Goal: Task Accomplishment & Management: Manage account settings

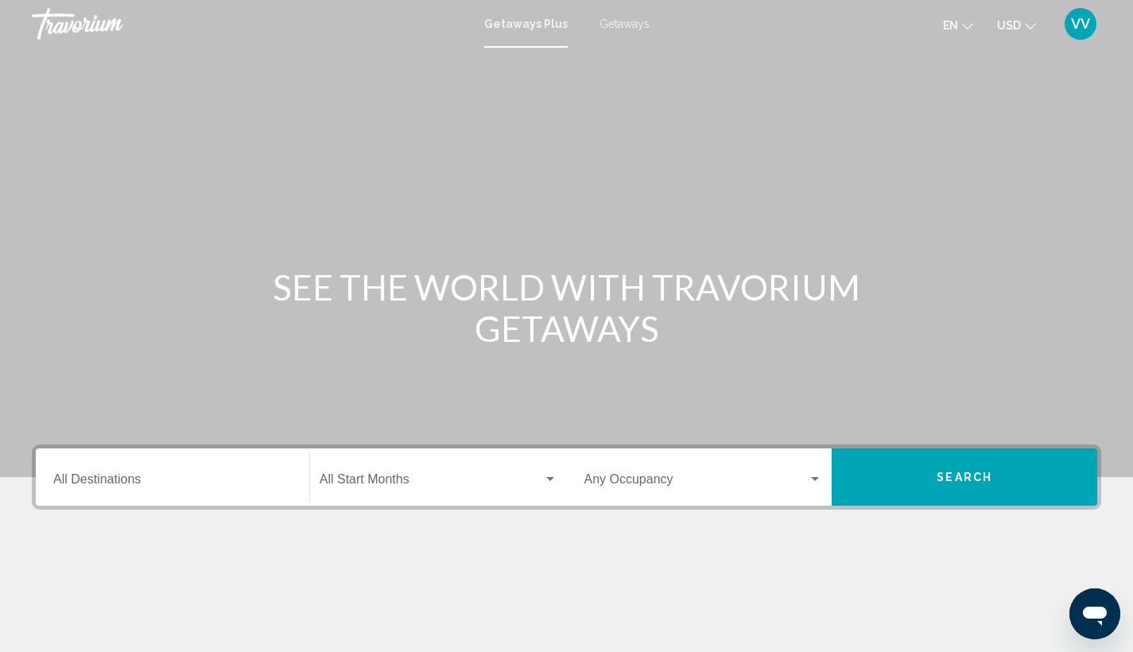
click at [1088, 17] on span "VV" at bounding box center [1080, 24] width 19 height 16
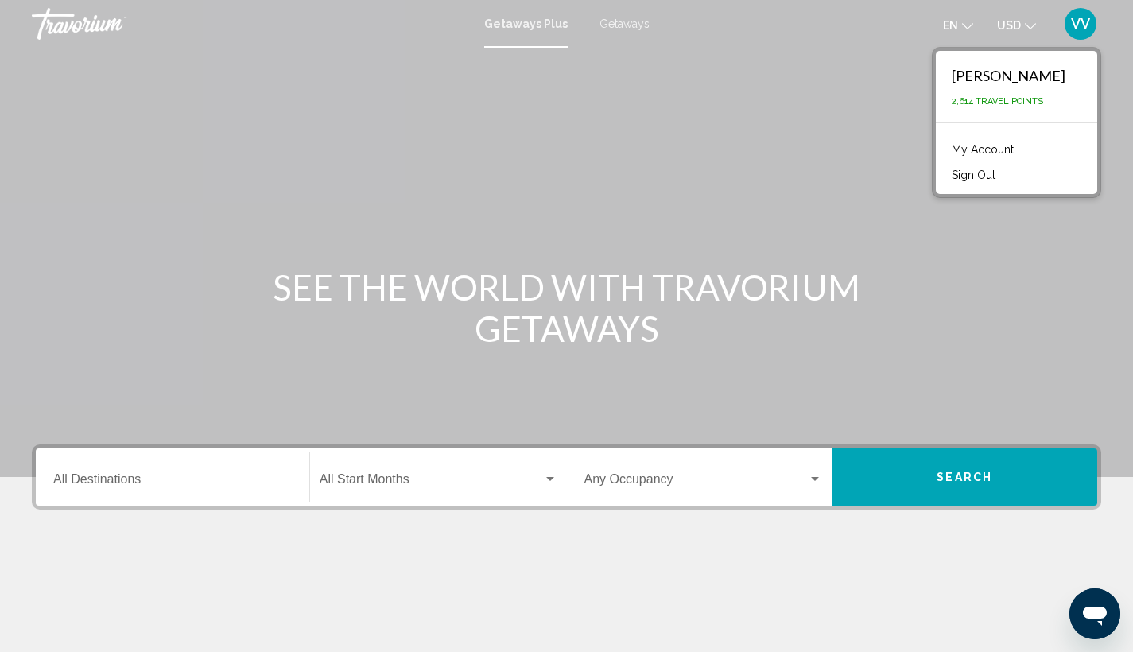
click at [787, 101] on div "Main content" at bounding box center [566, 238] width 1133 height 477
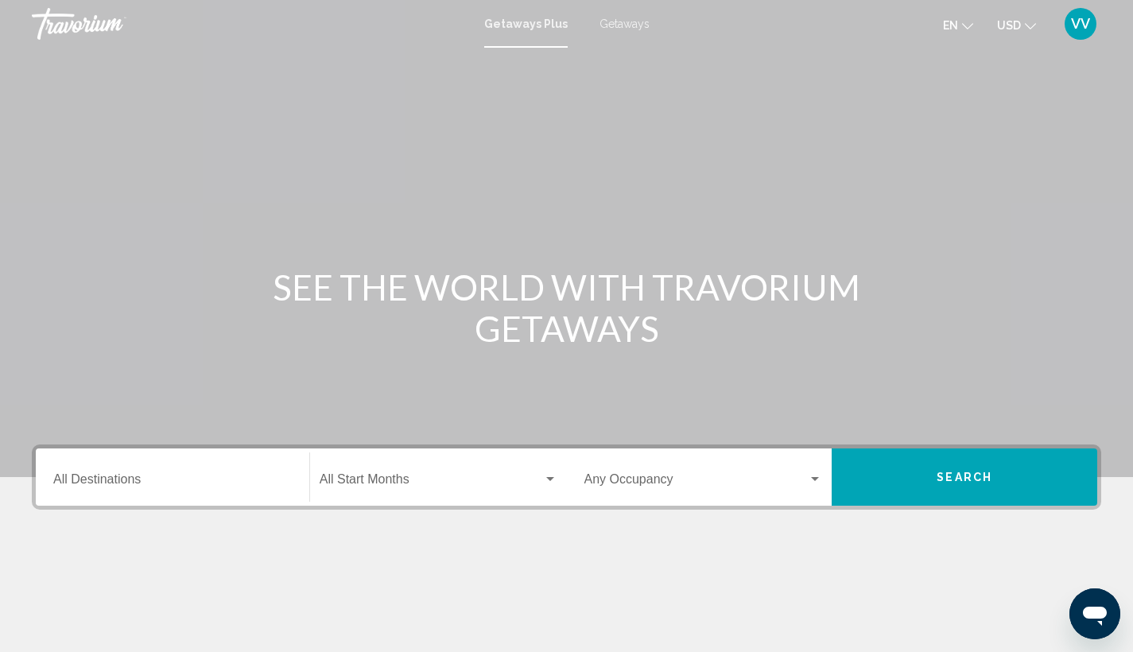
click at [620, 24] on span "Getaways" at bounding box center [625, 23] width 50 height 13
click at [519, 27] on span "Getaways Plus" at bounding box center [522, 23] width 75 height 13
click at [1078, 24] on span "VV" at bounding box center [1080, 24] width 19 height 16
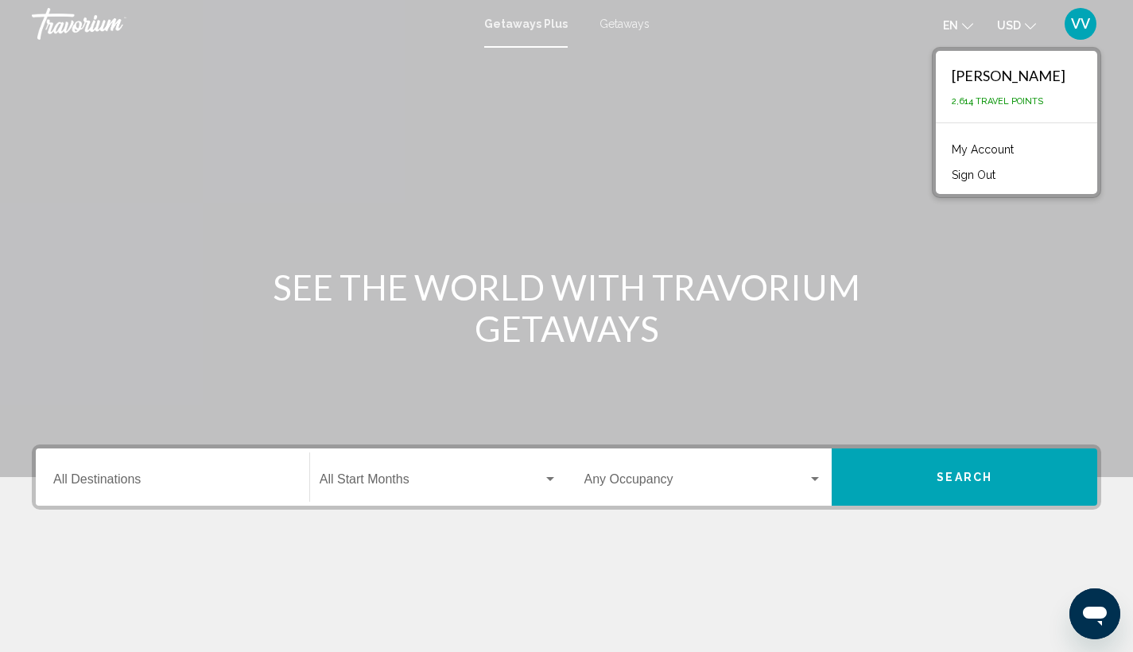
click at [965, 151] on link "My Account" at bounding box center [983, 149] width 78 height 21
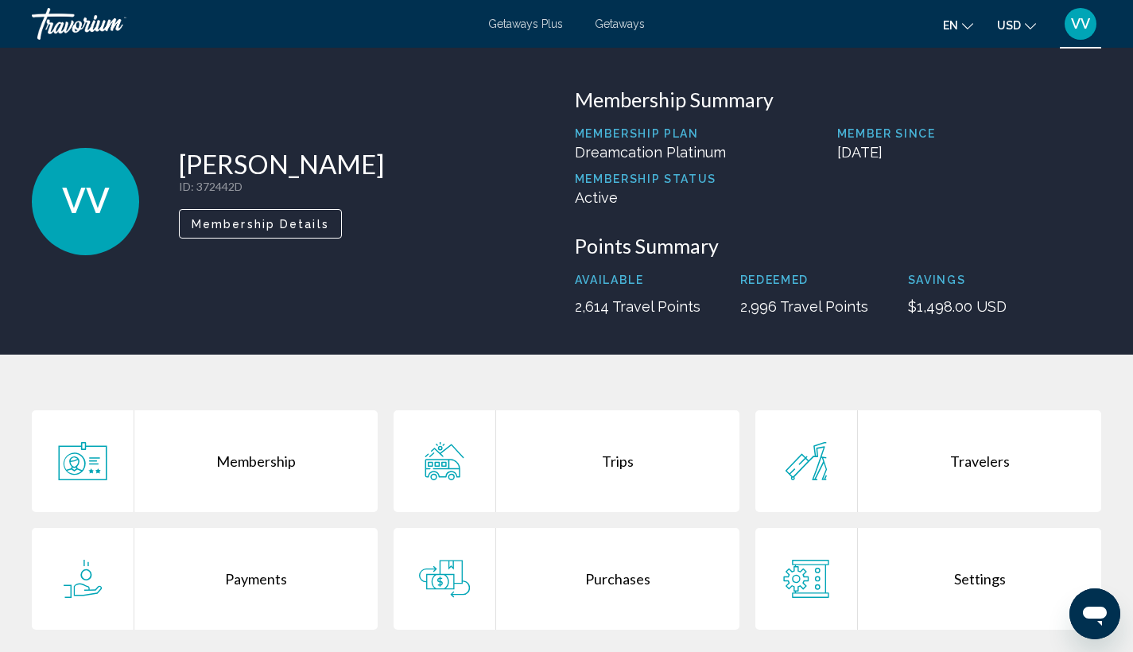
click at [982, 468] on div "Travelers" at bounding box center [979, 461] width 243 height 102
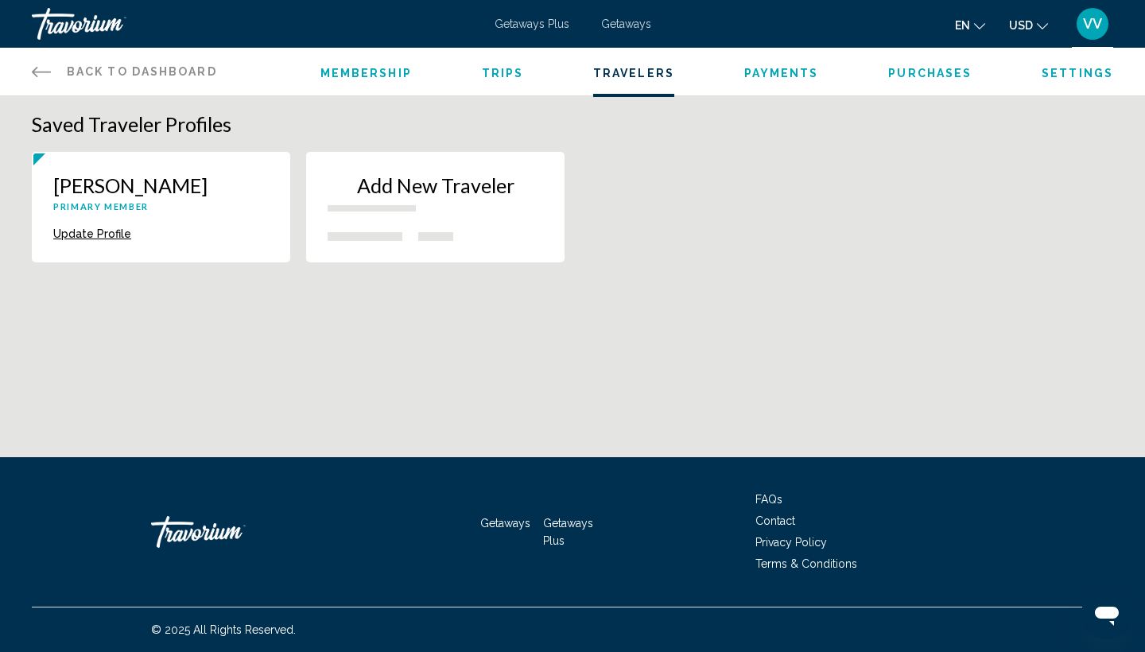
click at [489, 72] on span "Trips" at bounding box center [503, 73] width 42 height 13
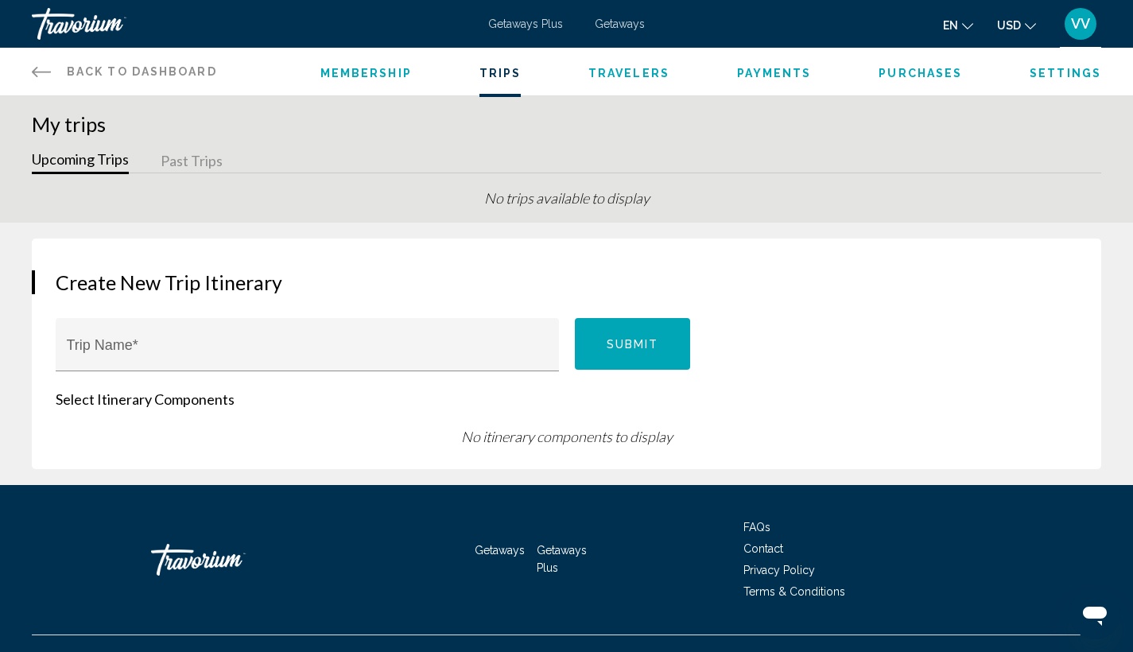
click at [180, 164] on button "Past Trips" at bounding box center [192, 162] width 62 height 25
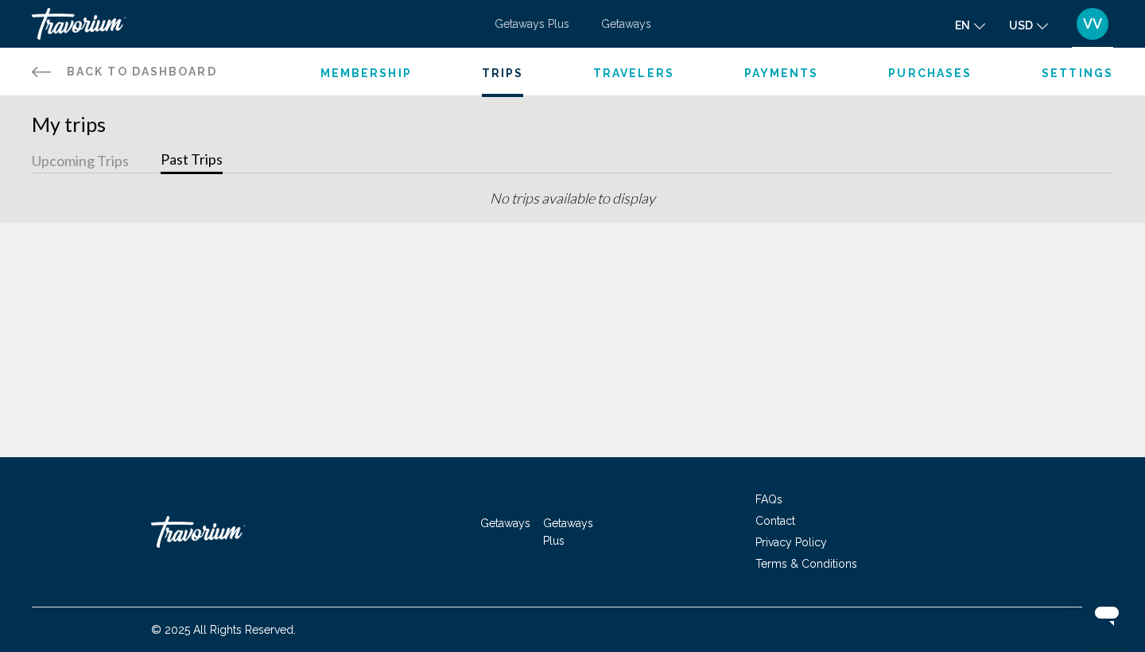
click at [103, 162] on button "Upcoming Trips" at bounding box center [80, 162] width 97 height 25
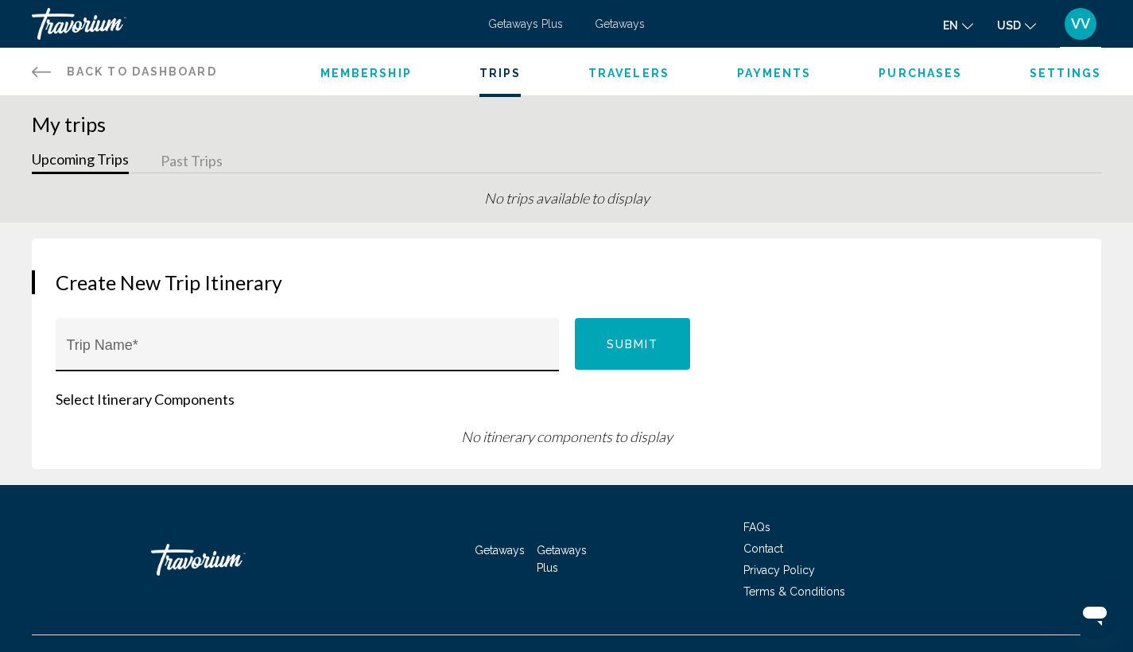
click at [211, 340] on div "Trip Name *" at bounding box center [308, 350] width 482 height 42
click at [812, 78] on ul "Membership Trips Travelers Payments Purchases Settings" at bounding box center [711, 72] width 781 height 16
click at [783, 77] on span "Payments" at bounding box center [774, 73] width 75 height 13
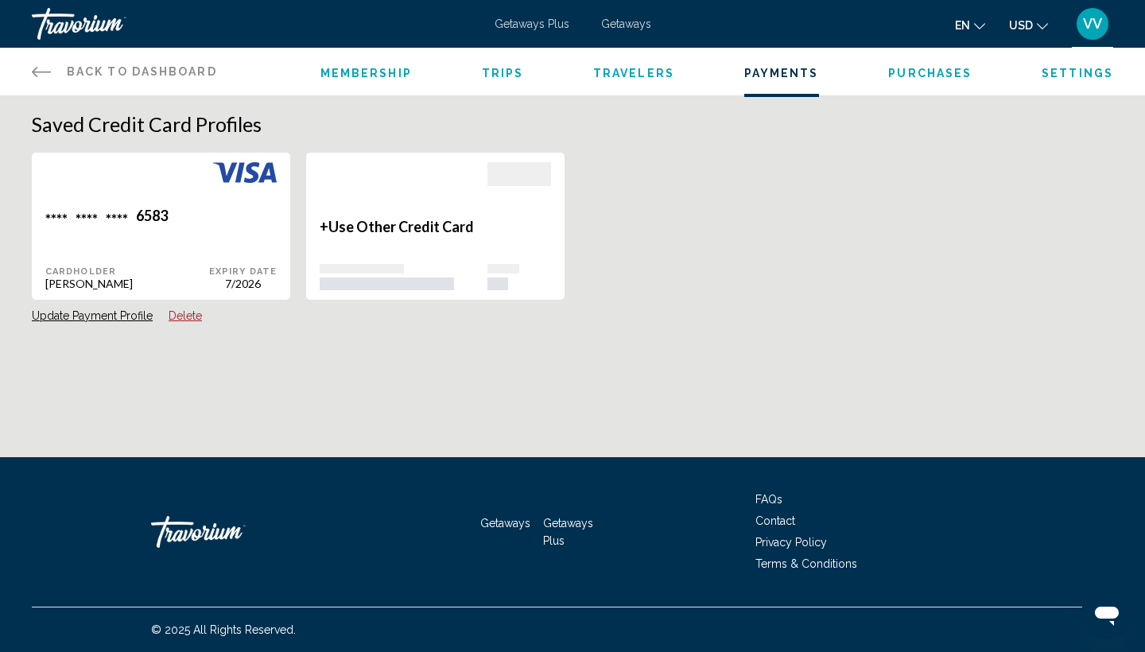
click at [917, 76] on span "Purchases" at bounding box center [930, 73] width 84 height 13
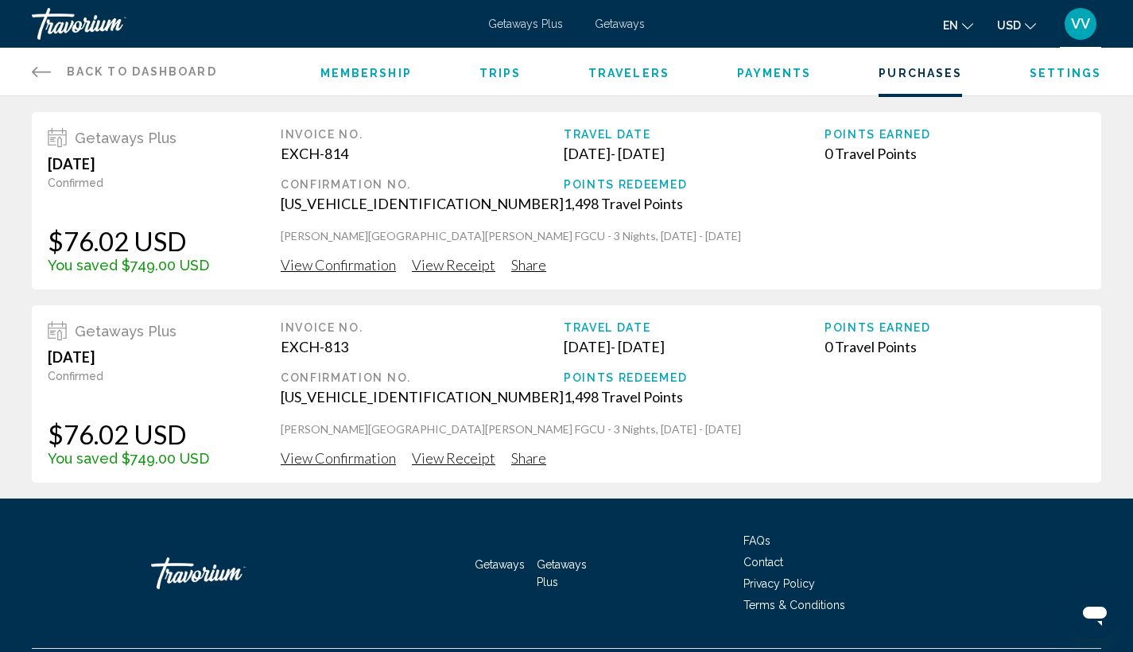
click at [504, 25] on span "Getaways Plus" at bounding box center [525, 23] width 75 height 13
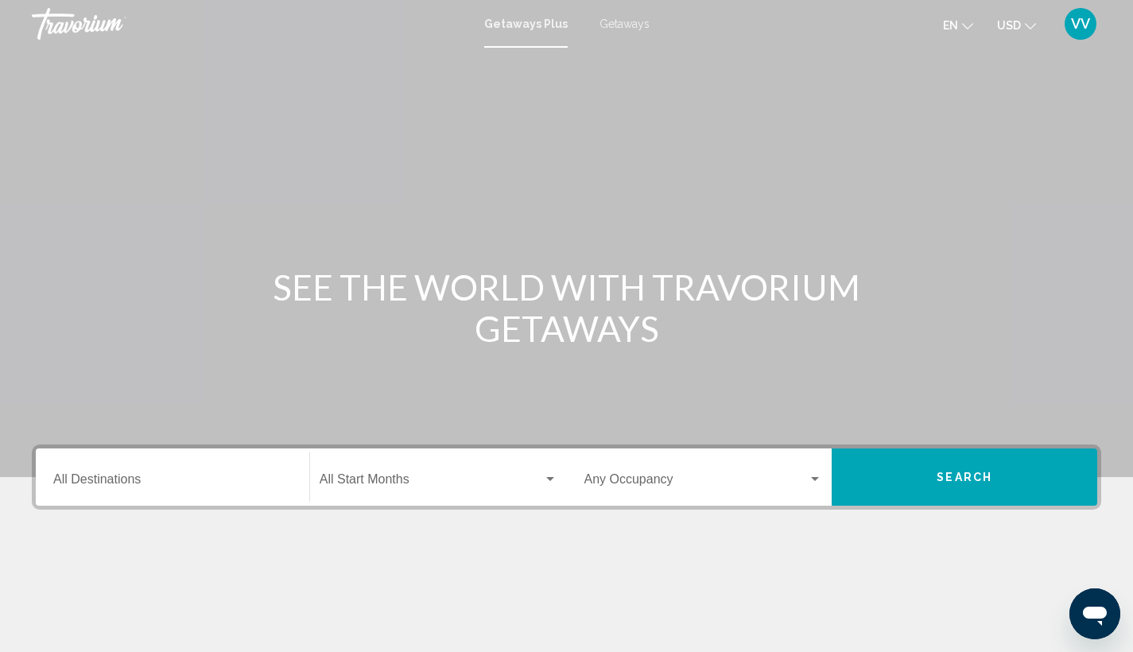
click at [611, 31] on div "Getaways Plus Getaways en English Español Français Italiano Português русский U…" at bounding box center [566, 23] width 1133 height 33
click at [612, 29] on span "Getaways" at bounding box center [625, 23] width 50 height 13
click at [526, 27] on span "Getaways Plus" at bounding box center [522, 23] width 75 height 13
click at [620, 28] on span "Getaways" at bounding box center [625, 23] width 50 height 13
click at [511, 32] on div "Getaways Plus Getaways en English Español Français Italiano Português русский U…" at bounding box center [566, 23] width 1133 height 33
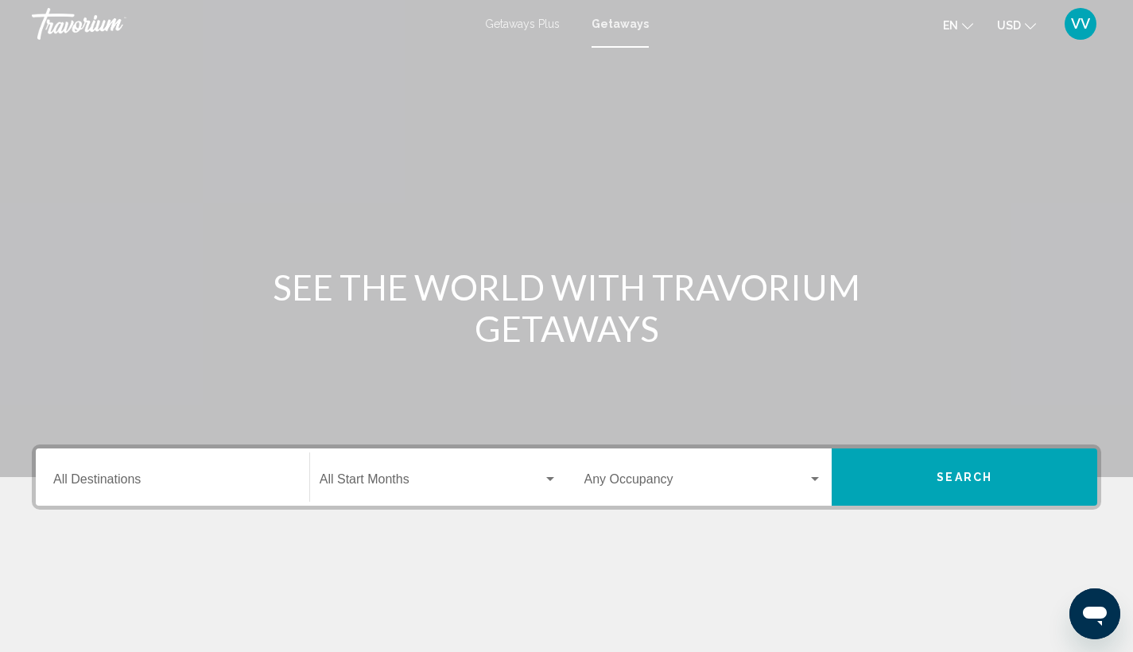
click at [512, 27] on span "Getaways Plus" at bounding box center [522, 23] width 75 height 13
click at [1077, 24] on span "SA" at bounding box center [1081, 24] width 18 height 16
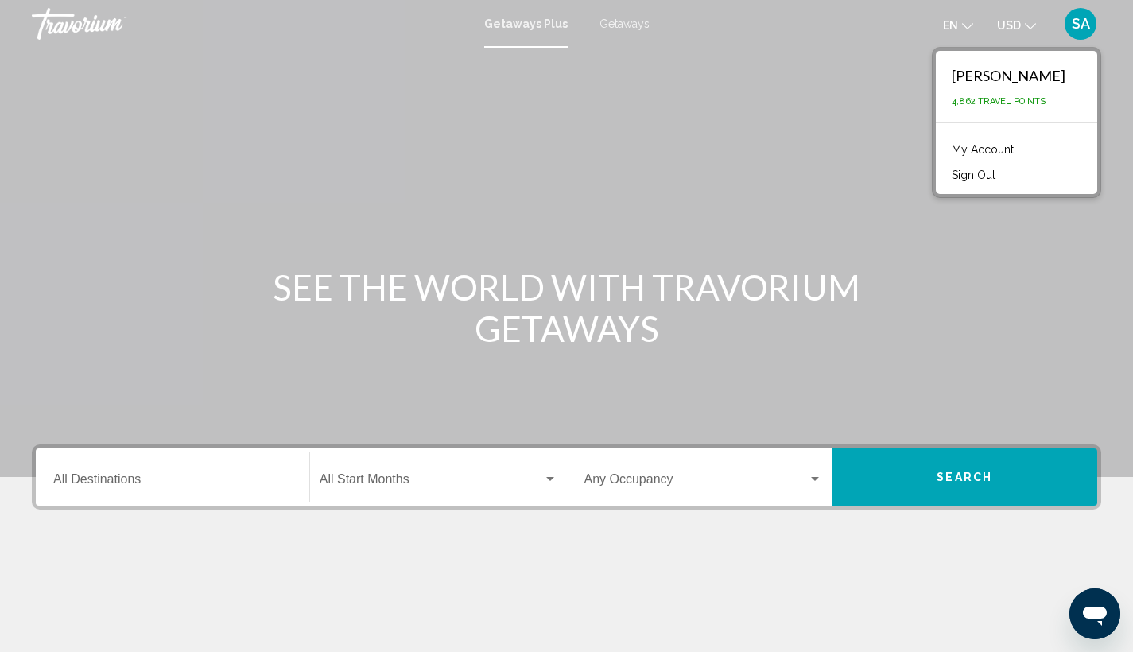
click at [963, 149] on link "My Account" at bounding box center [983, 149] width 78 height 21
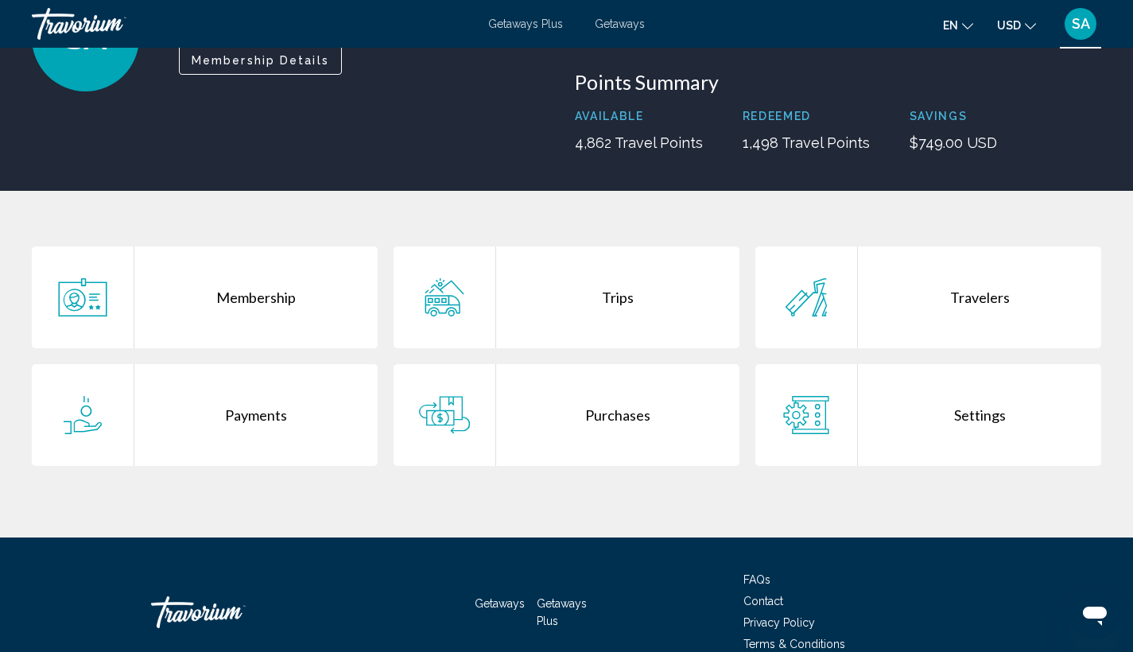
scroll to position [244, 0]
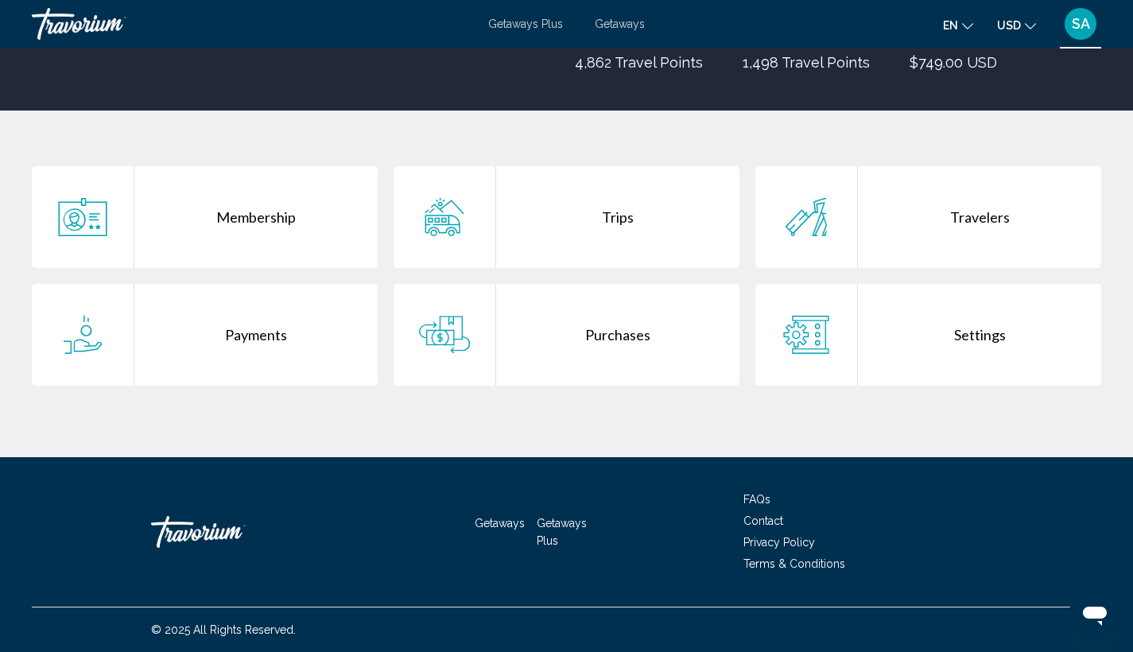
click at [620, 338] on div "Purchases" at bounding box center [617, 335] width 243 height 102
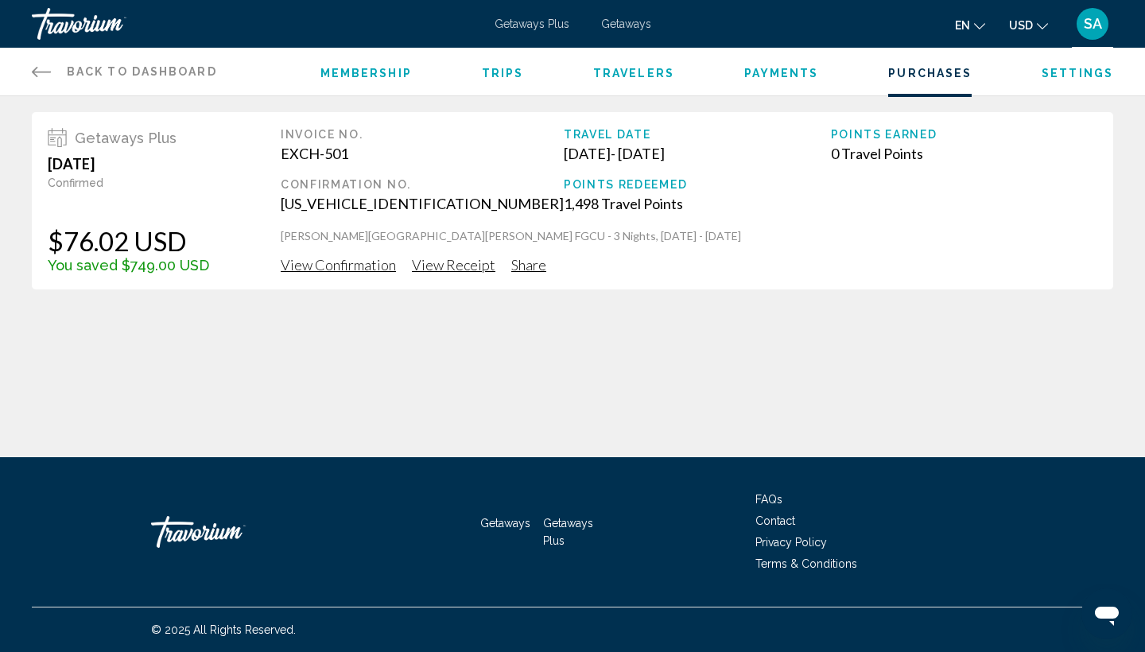
click at [1079, 80] on li "Settings" at bounding box center [1078, 71] width 72 height 17
click at [1079, 76] on span "Settings" at bounding box center [1078, 73] width 72 height 13
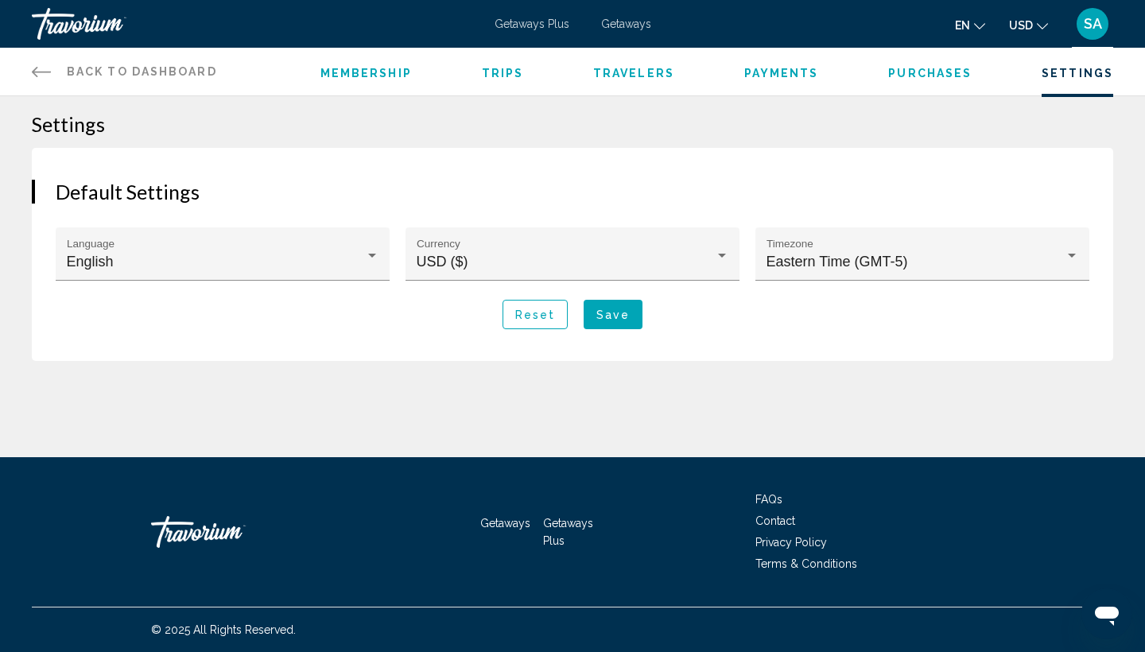
click at [639, 71] on span "Travelers" at bounding box center [633, 73] width 81 height 13
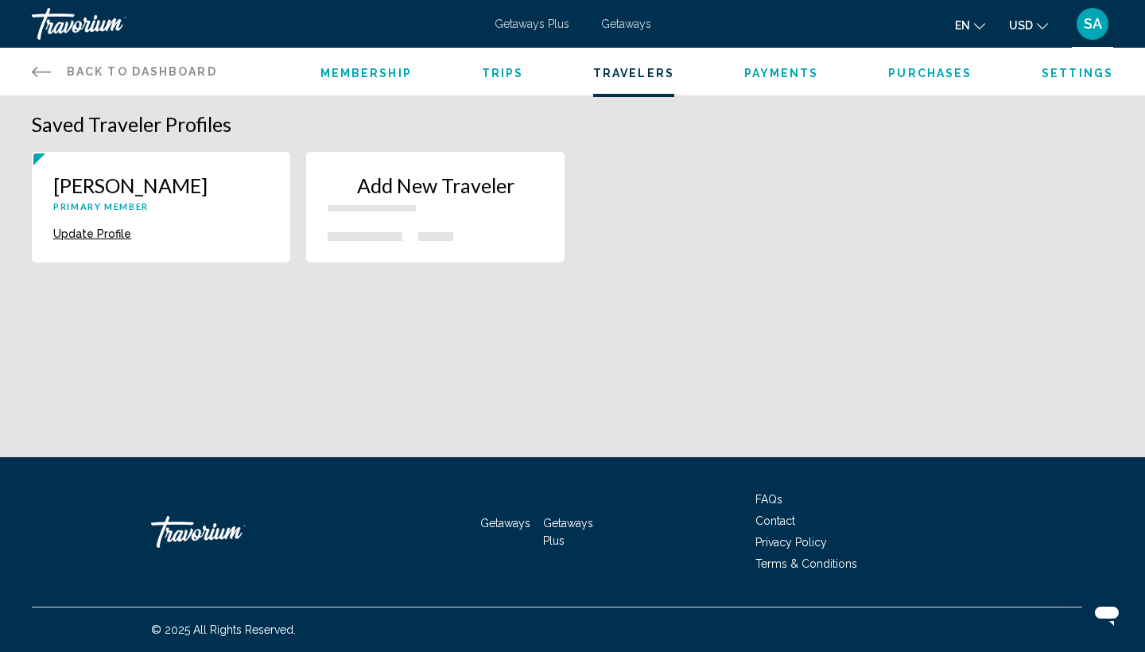
click at [401, 213] on div "Add New Traveler" at bounding box center [436, 198] width 216 height 50
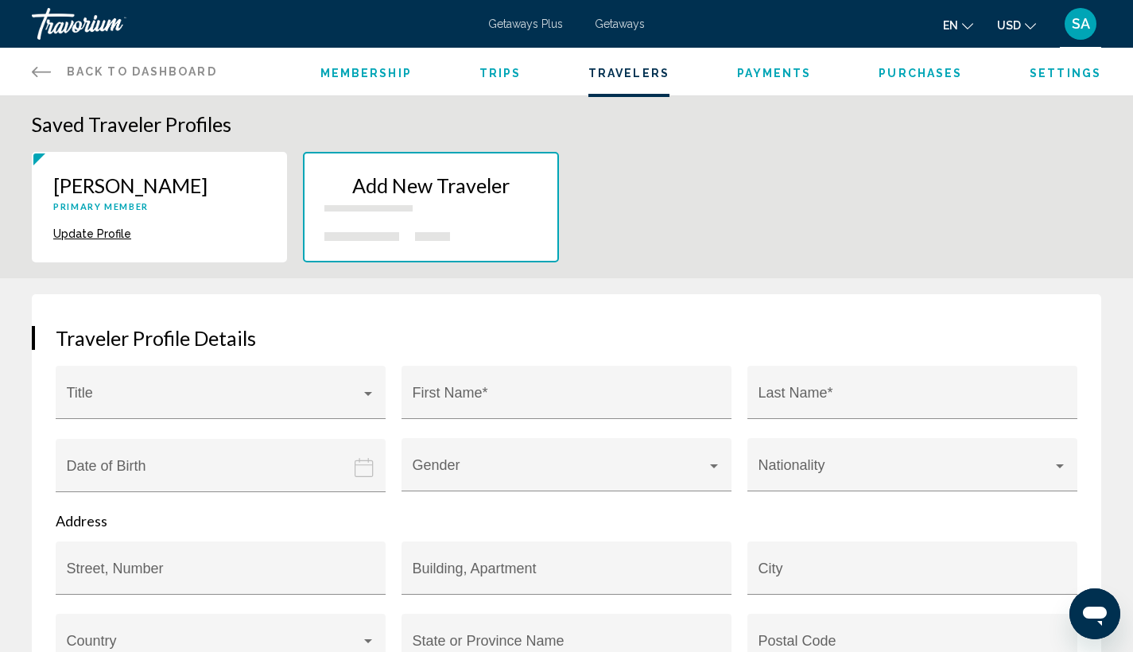
click at [389, 80] on div "Membership Trips Travelers Payments Purchases Settings" at bounding box center [711, 72] width 781 height 48
click at [390, 73] on span "Membership" at bounding box center [366, 73] width 91 height 13
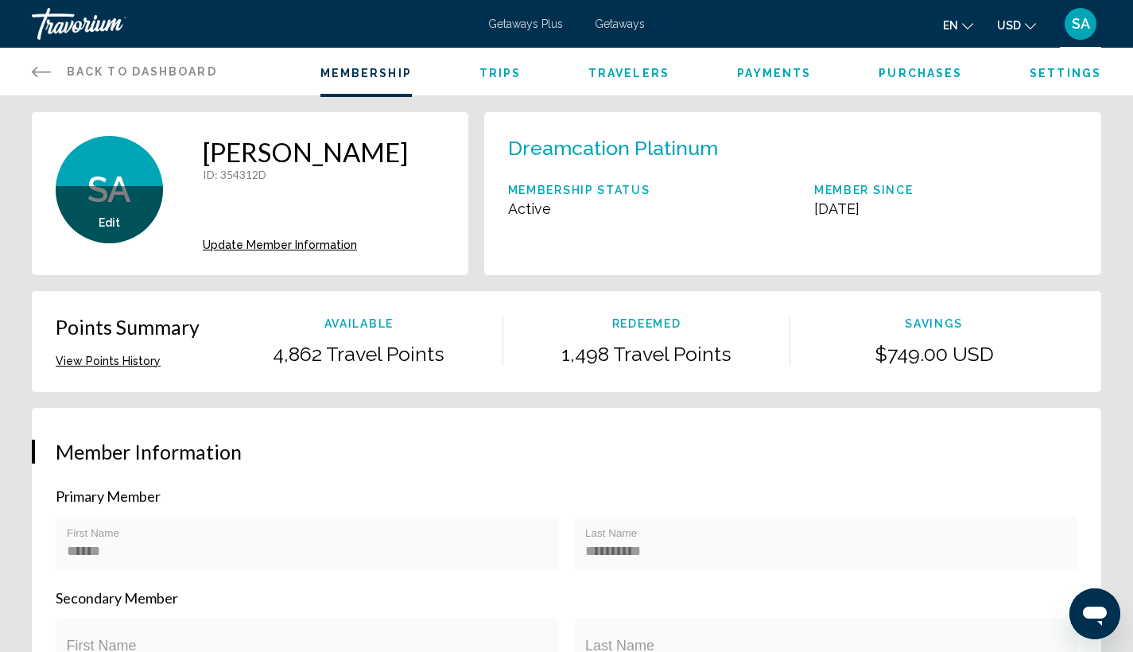
click at [501, 76] on span "Trips" at bounding box center [501, 73] width 42 height 13
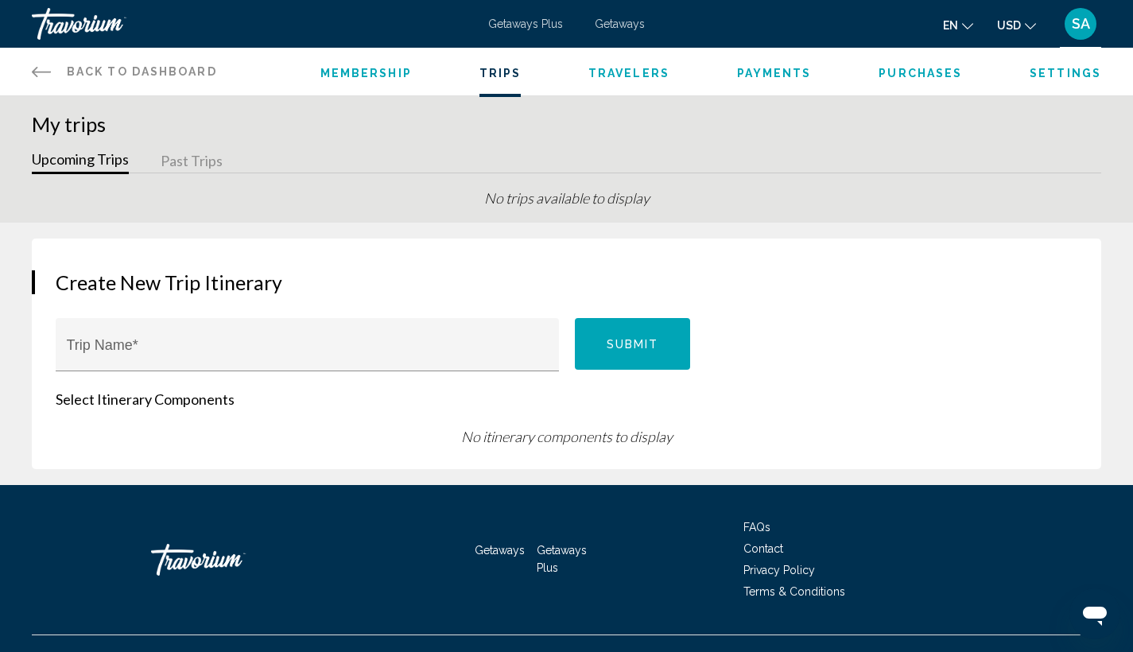
click at [377, 77] on span "Membership" at bounding box center [366, 73] width 91 height 13
